Goal: Information Seeking & Learning: Find specific page/section

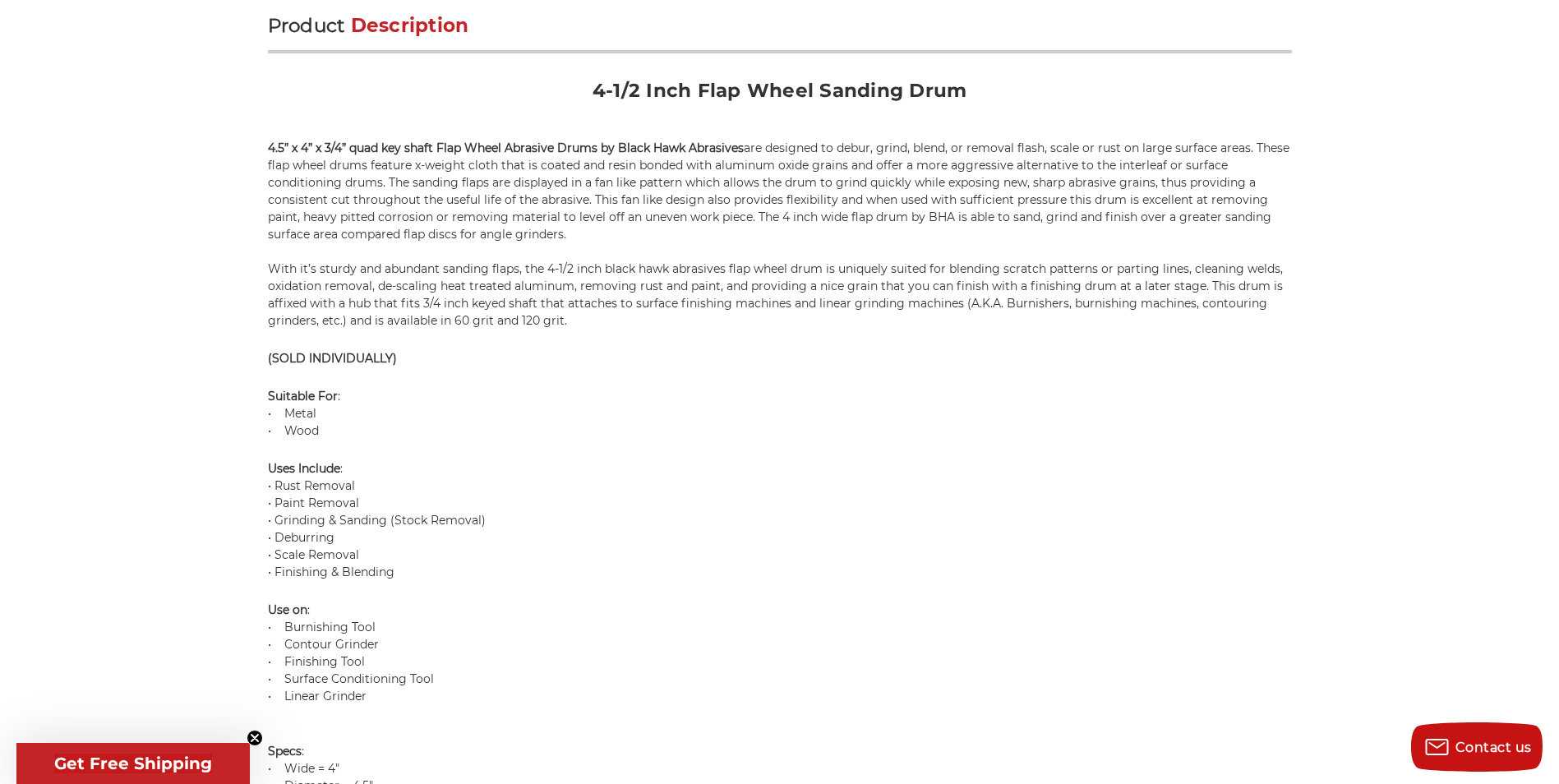
scroll to position [1561, 0]
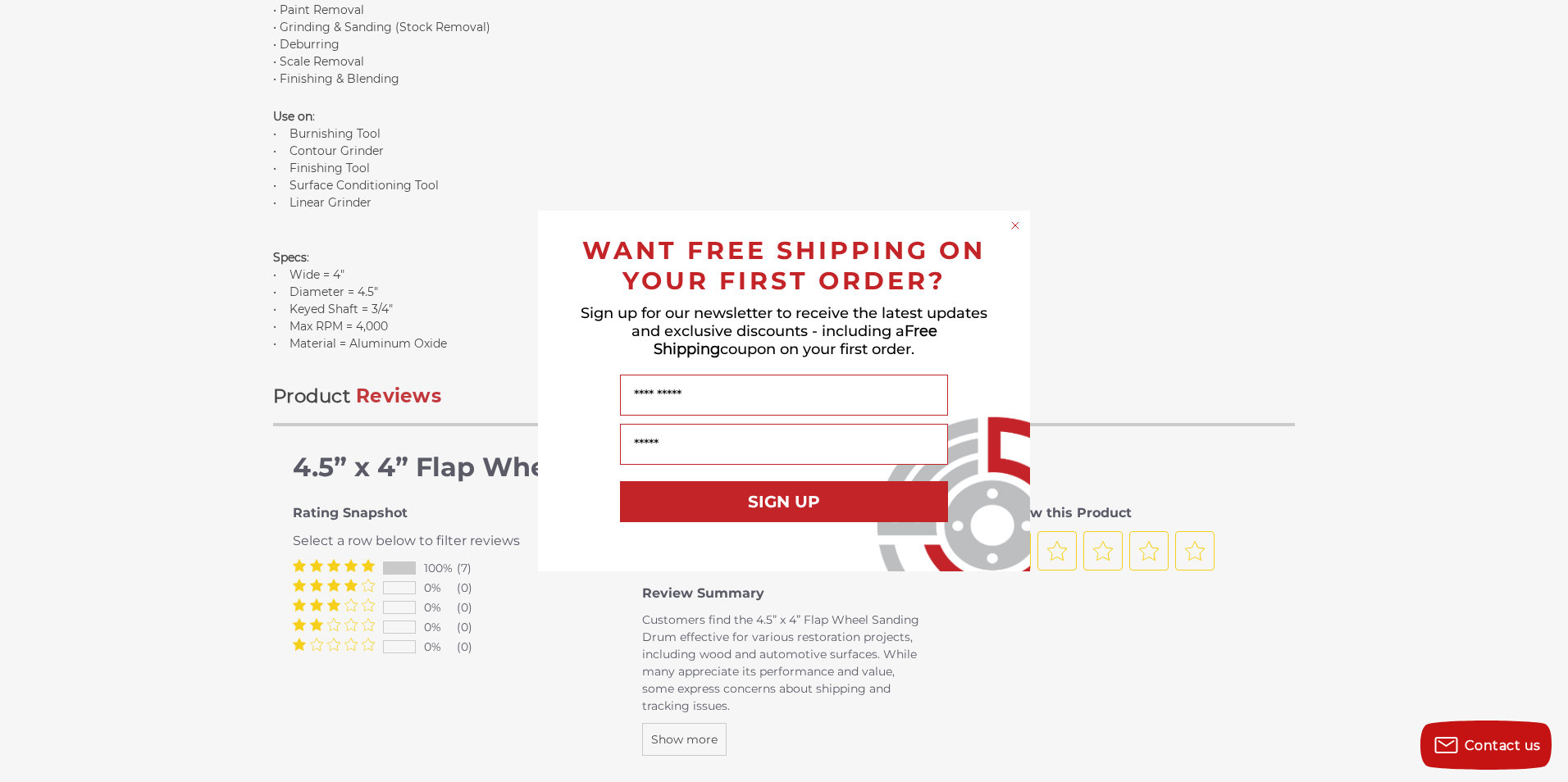
click at [1018, 225] on circle "Close dialog" at bounding box center [1015, 225] width 15 height 15
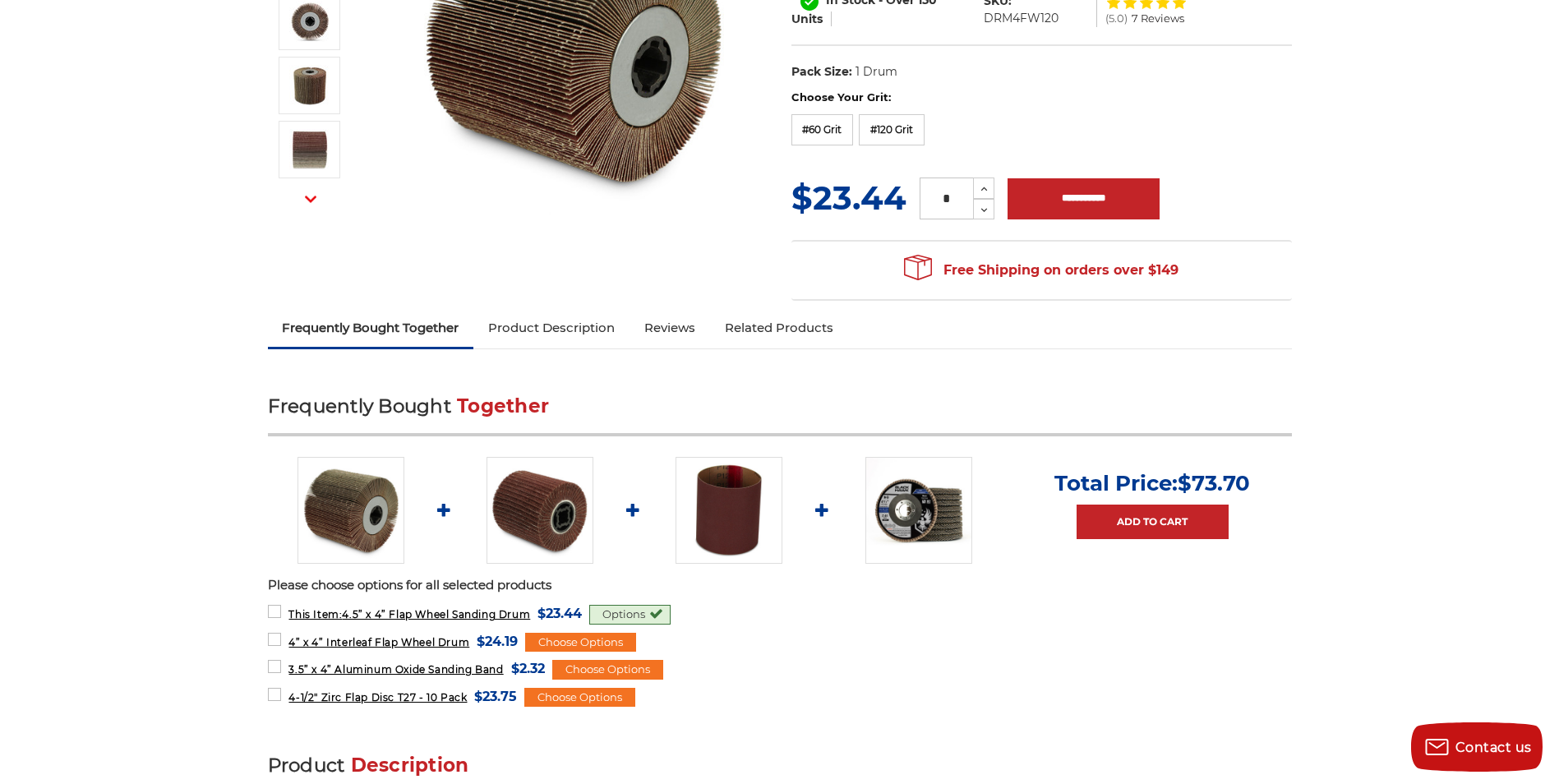
scroll to position [0, 0]
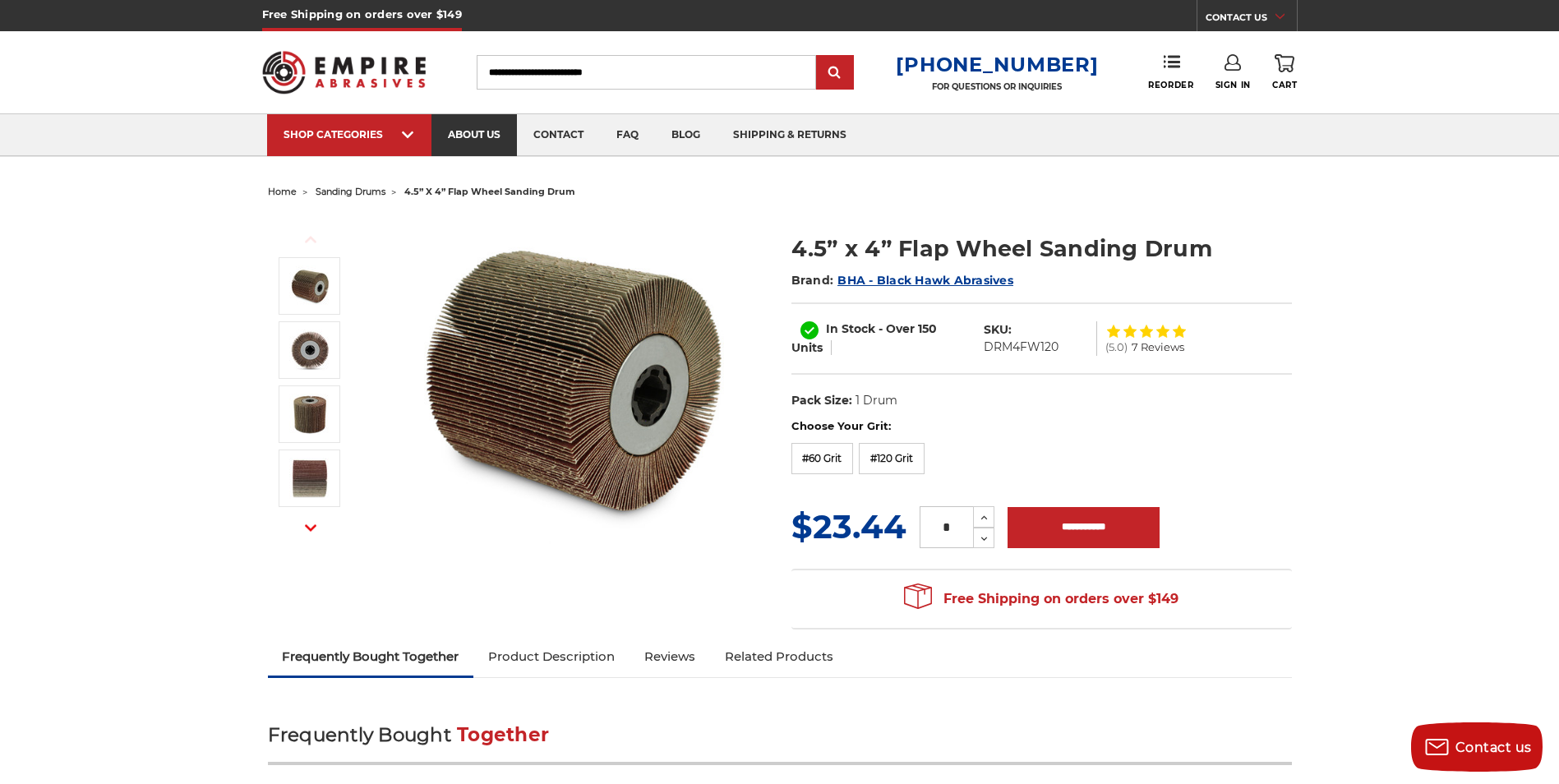
click at [463, 141] on link "about us" at bounding box center [474, 135] width 85 height 42
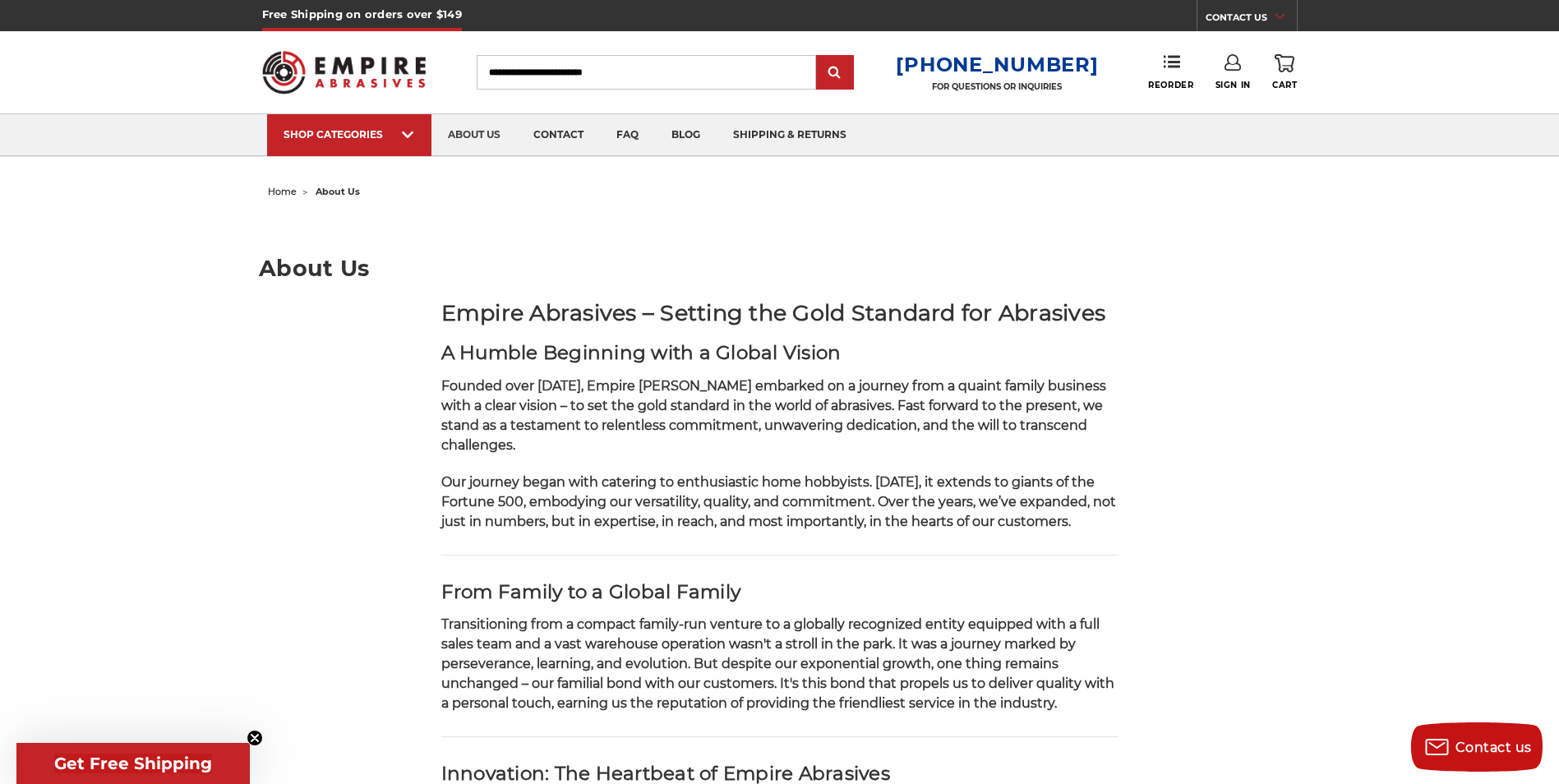
click at [401, 78] on img at bounding box center [344, 72] width 165 height 64
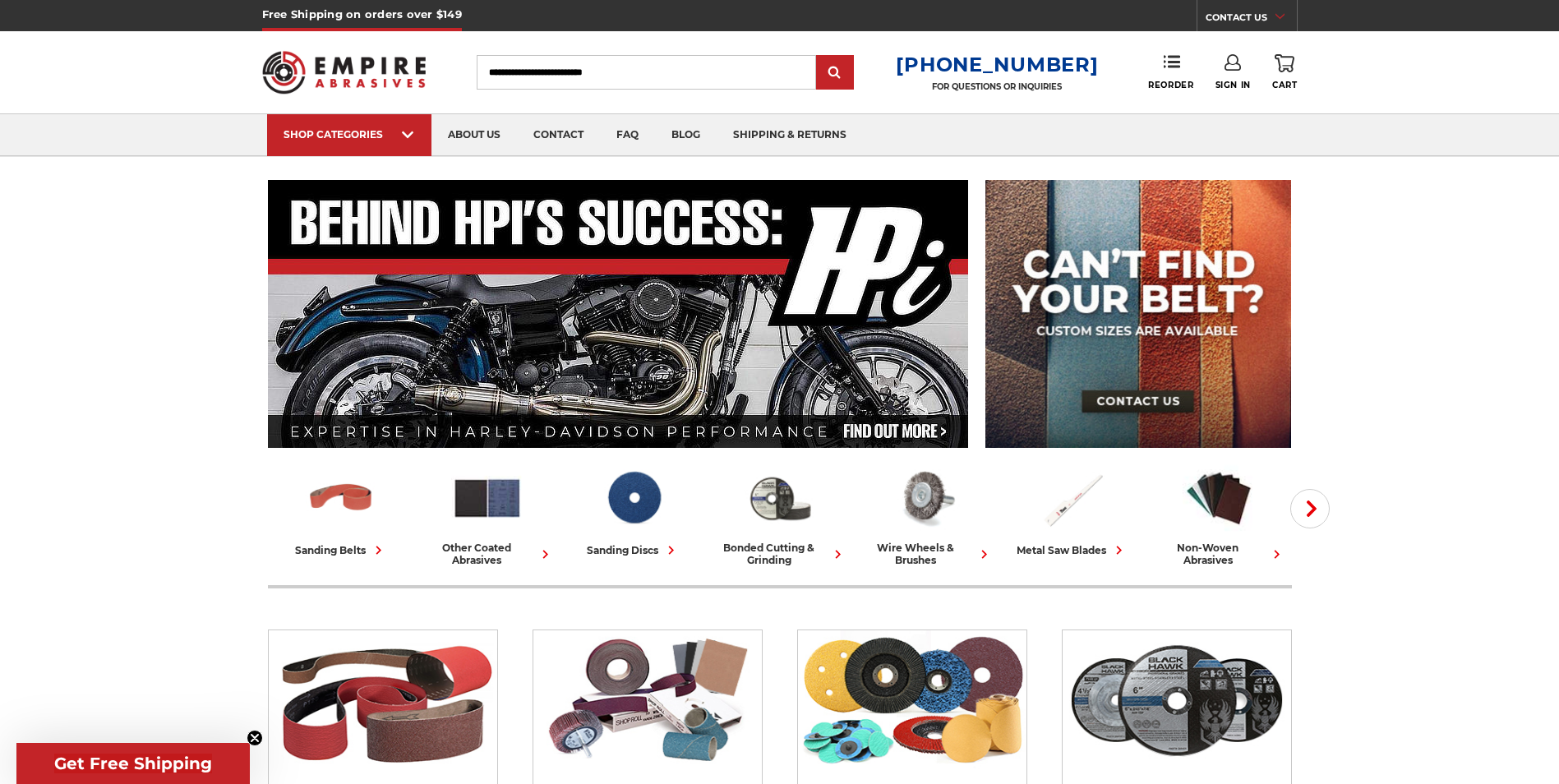
click at [537, 78] on input "Search" at bounding box center [646, 72] width 339 height 34
type input "*"
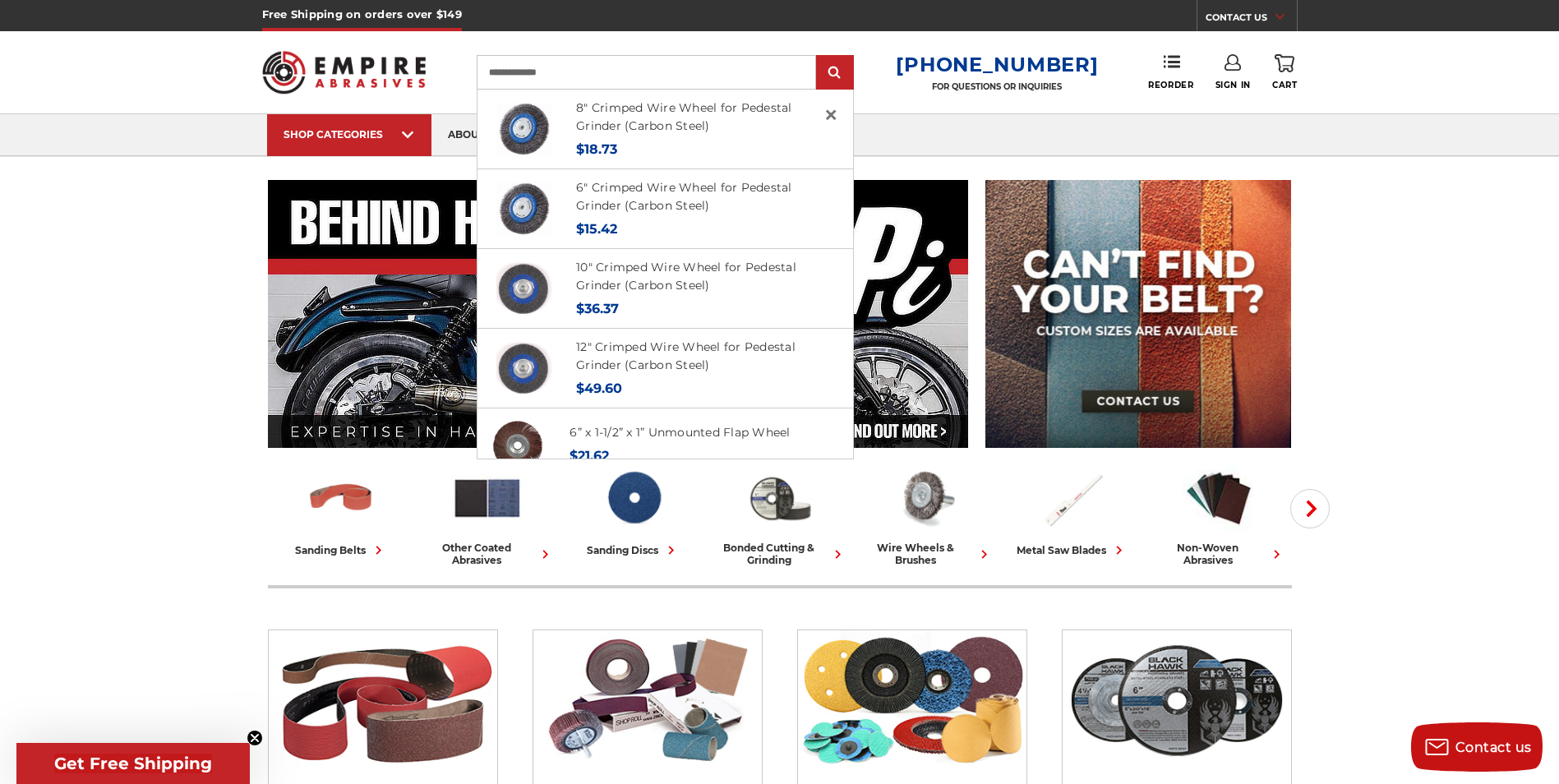
type input "**********"
click at [819, 57] on input "submit" at bounding box center [835, 73] width 33 height 33
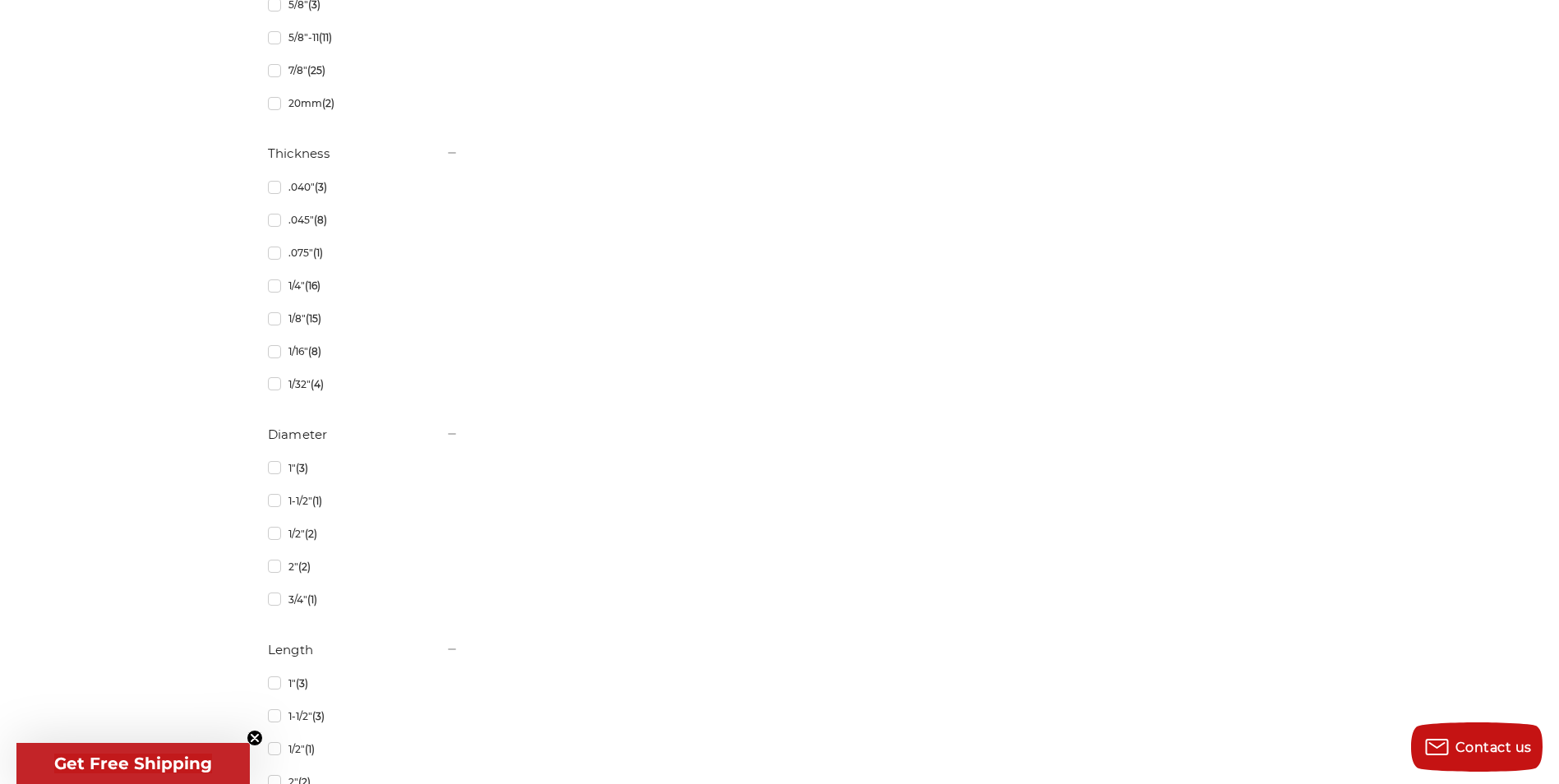
scroll to position [1479, 0]
